Goal: Find specific page/section: Find specific page/section

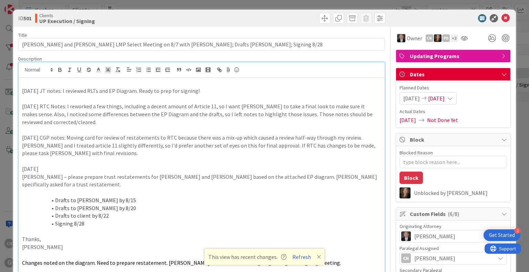
scroll to position [961, 143]
click at [501, 19] on icon at bounding box center [505, 18] width 8 height 8
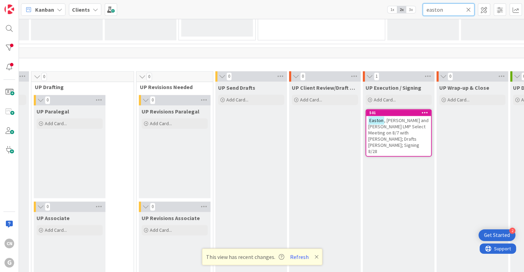
drag, startPoint x: 450, startPoint y: 9, endPoint x: 387, endPoint y: 25, distance: 65.5
click at [387, 25] on div "Kanban Clients 1x 2x 3x easton 0 Waiting to be scheduled Add Card... 1 New 0 Es…" at bounding box center [271, 136] width 505 height 272
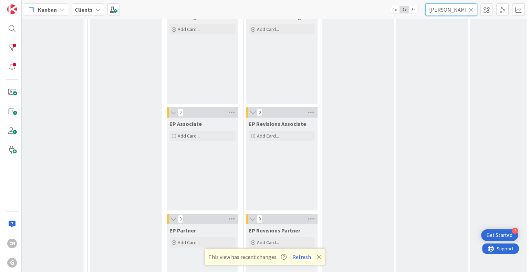
scroll to position [34, 13]
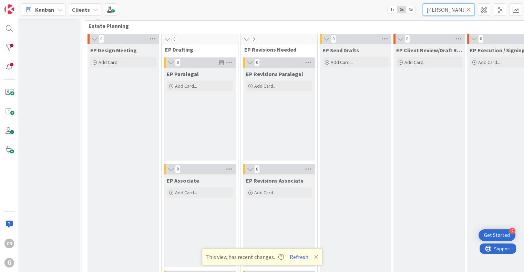
type input "[PERSON_NAME]"
click at [468, 8] on icon at bounding box center [468, 10] width 5 height 6
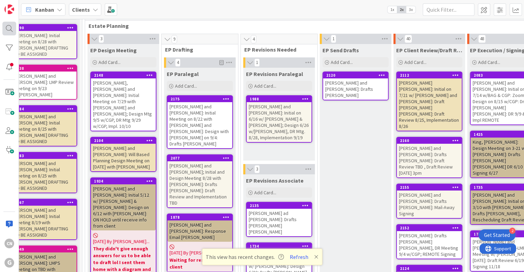
click at [2, 28] on div at bounding box center [9, 29] width 14 height 14
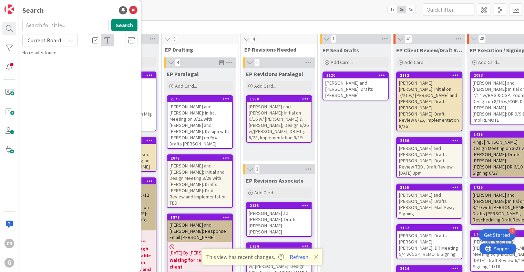
click at [43, 24] on input "text" at bounding box center [65, 25] width 86 height 12
type input "hall"
click at [123, 26] on button "Search" at bounding box center [124, 25] width 26 height 12
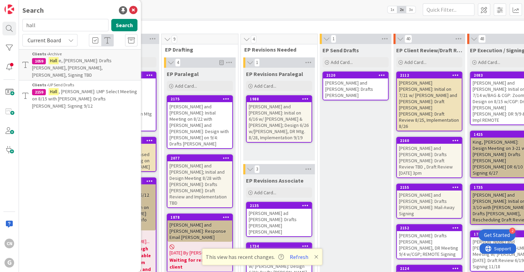
click at [59, 88] on mark "Hall" at bounding box center [54, 91] width 10 height 7
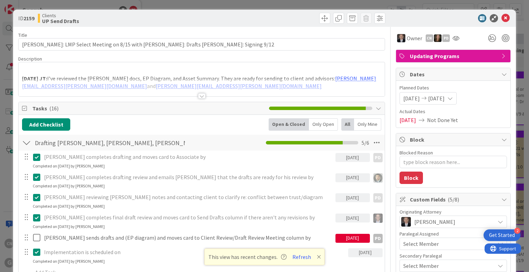
type textarea "x"
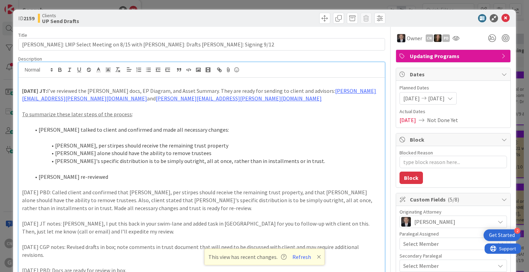
click at [54, 71] on div "[DATE] JT: I’ve reviewed the [PERSON_NAME] docs, EP Diagram, and Asset Summary.…" at bounding box center [202, 218] width 366 height 313
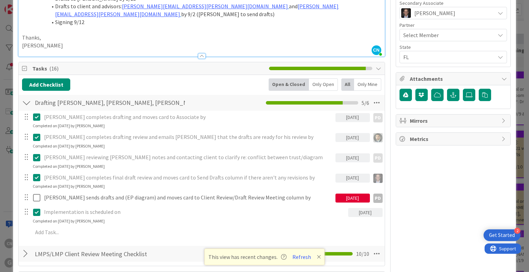
scroll to position [320, 0]
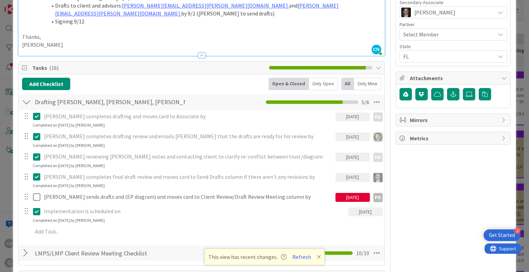
click at [431, 205] on div "Owner CN PD Updating Programs Dates Planned Dates [DATE] [DATE] Actual Dates [D…" at bounding box center [453, 123] width 115 height 832
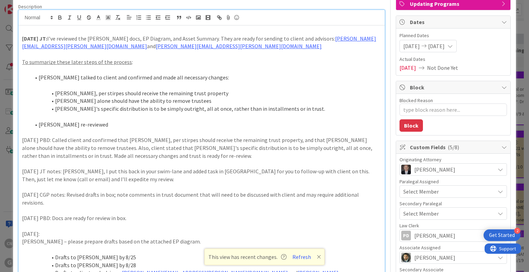
scroll to position [33, 0]
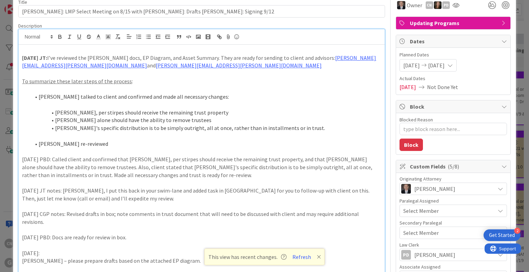
click at [317, 257] on icon at bounding box center [319, 257] width 4 height 6
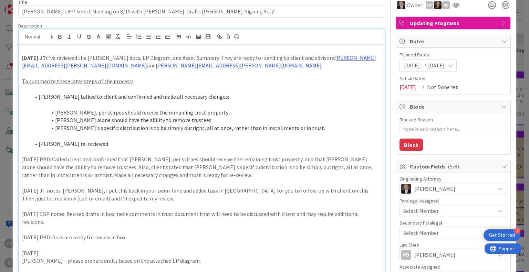
click at [182, 242] on p at bounding box center [201, 246] width 359 height 8
